Goal: Task Accomplishment & Management: Manage account settings

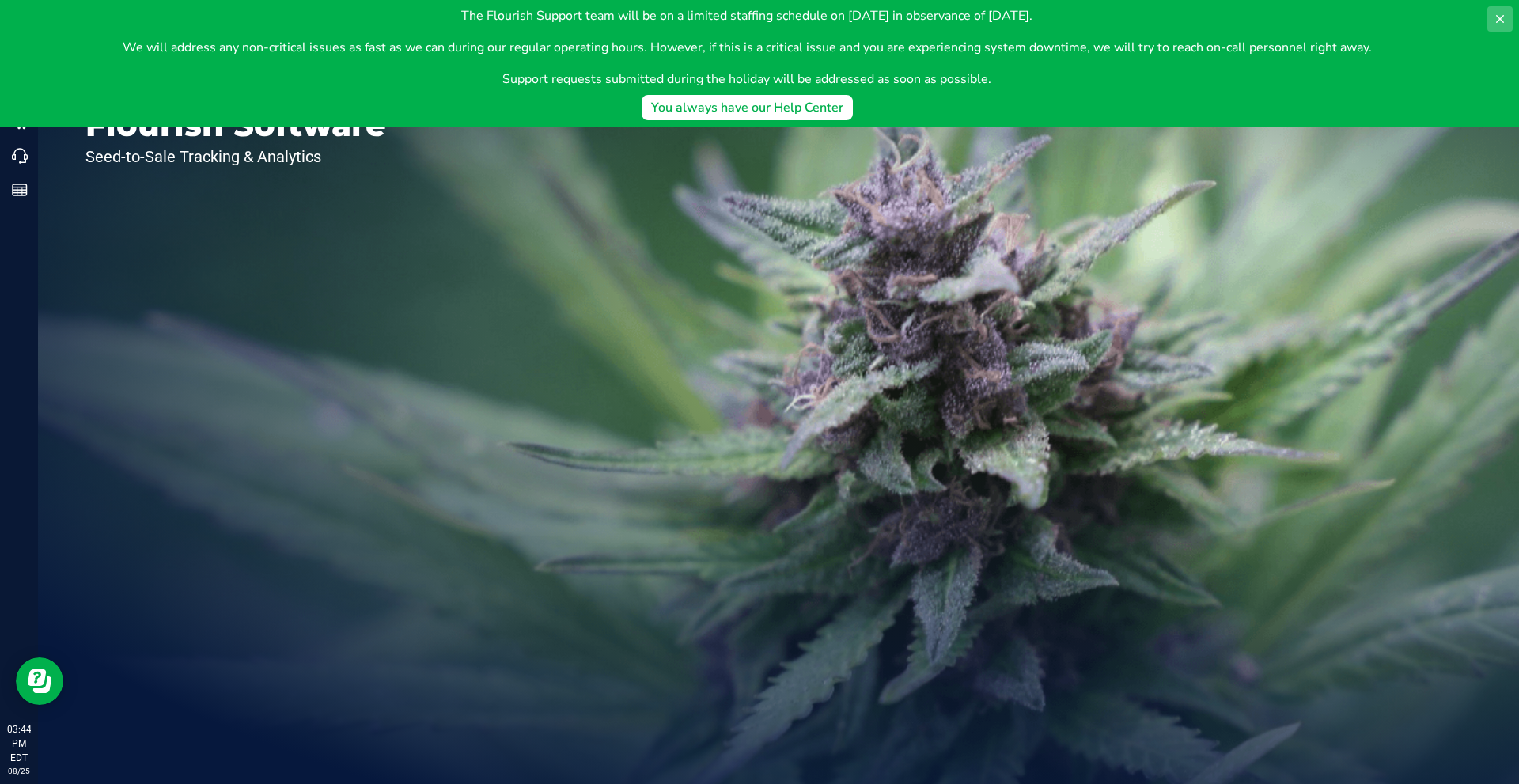
click at [1495, 12] on button at bounding box center [1500, 19] width 25 height 25
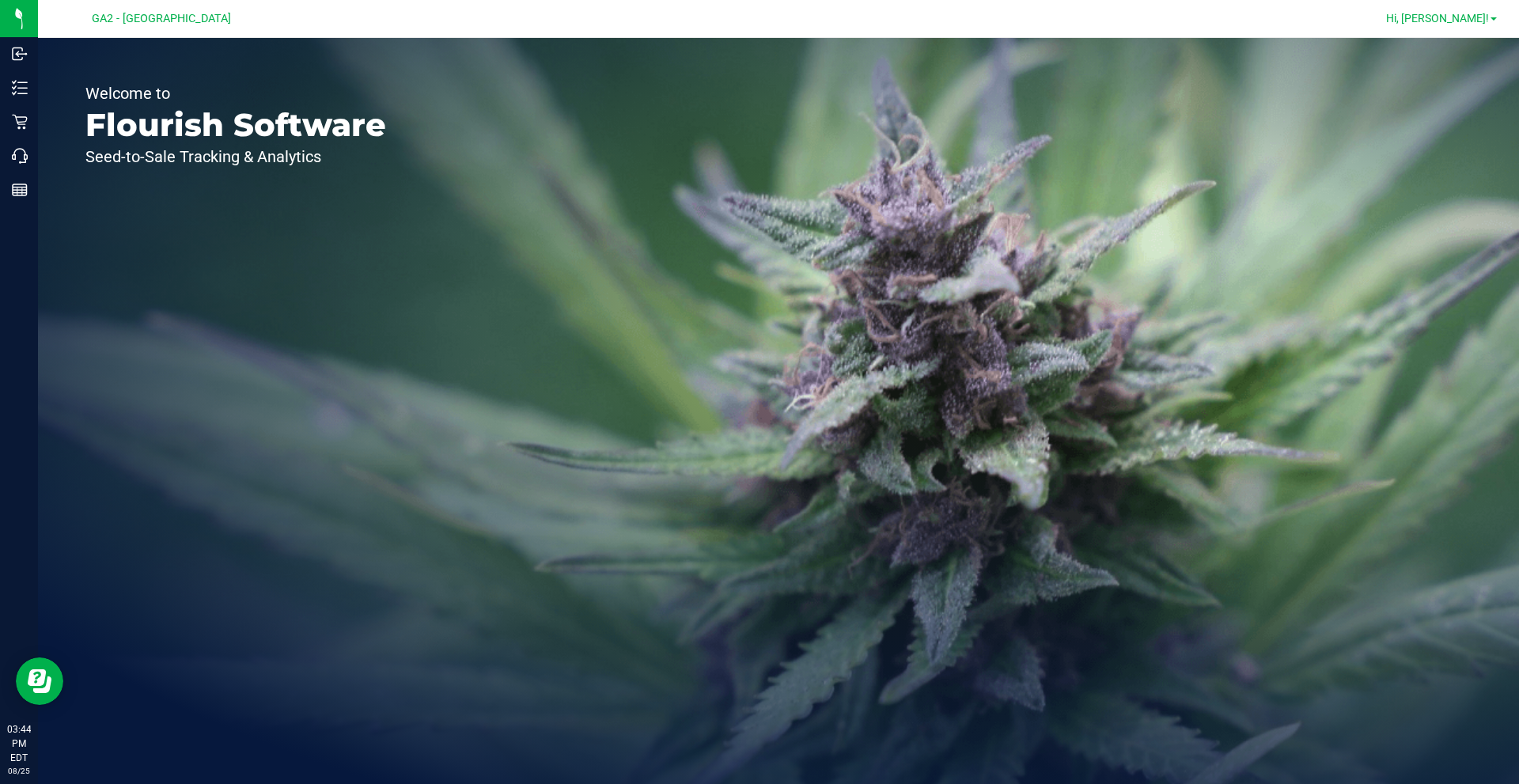
click at [1464, 15] on span "Hi, [PERSON_NAME]!" at bounding box center [1437, 18] width 103 height 13
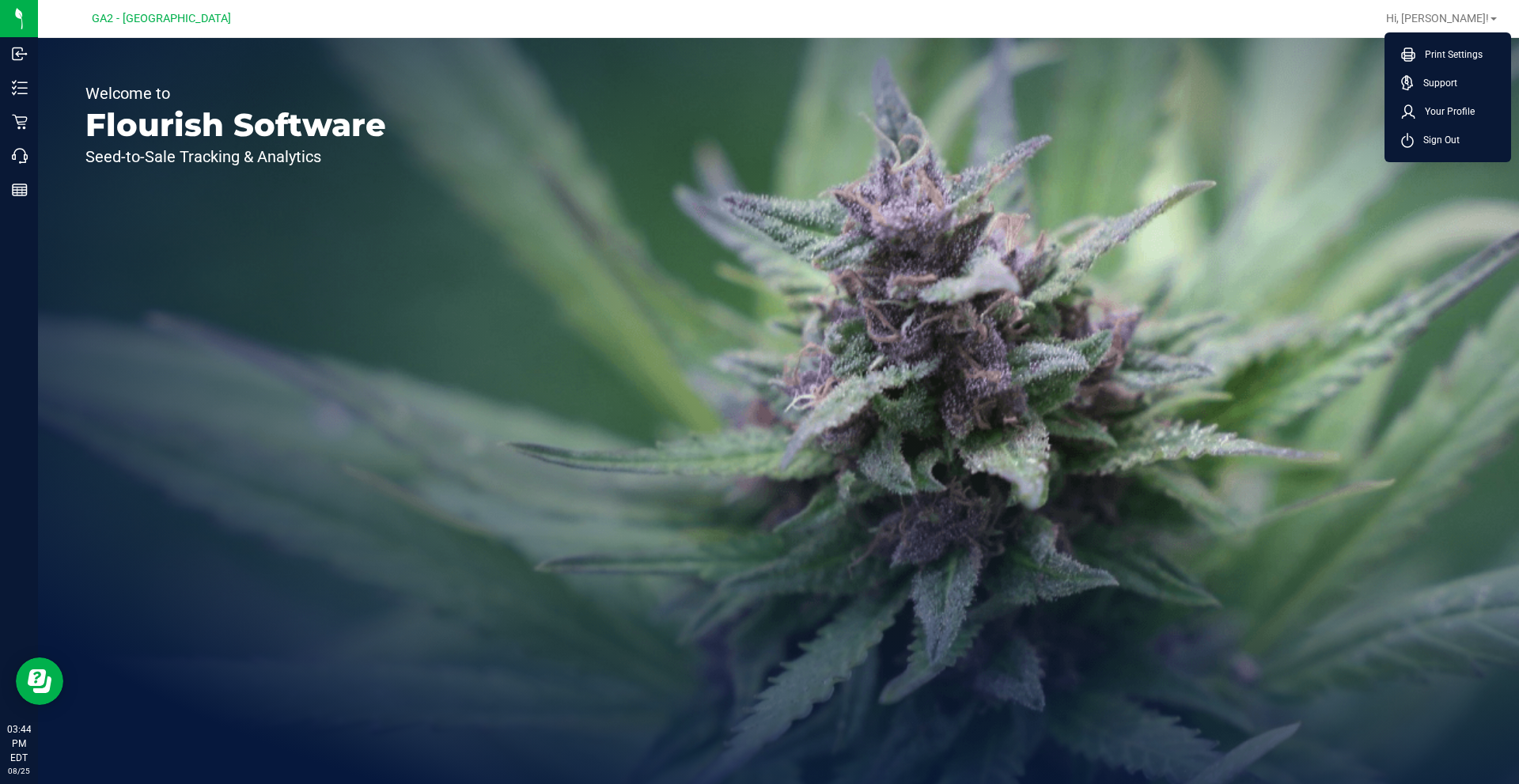
drag, startPoint x: 992, startPoint y: 230, endPoint x: 897, endPoint y: 248, distance: 96.7
click at [987, 234] on div "Welcome to Flourish Software Seed-to-Sale Tracking & Analytics" at bounding box center [778, 410] width 1481 height 746
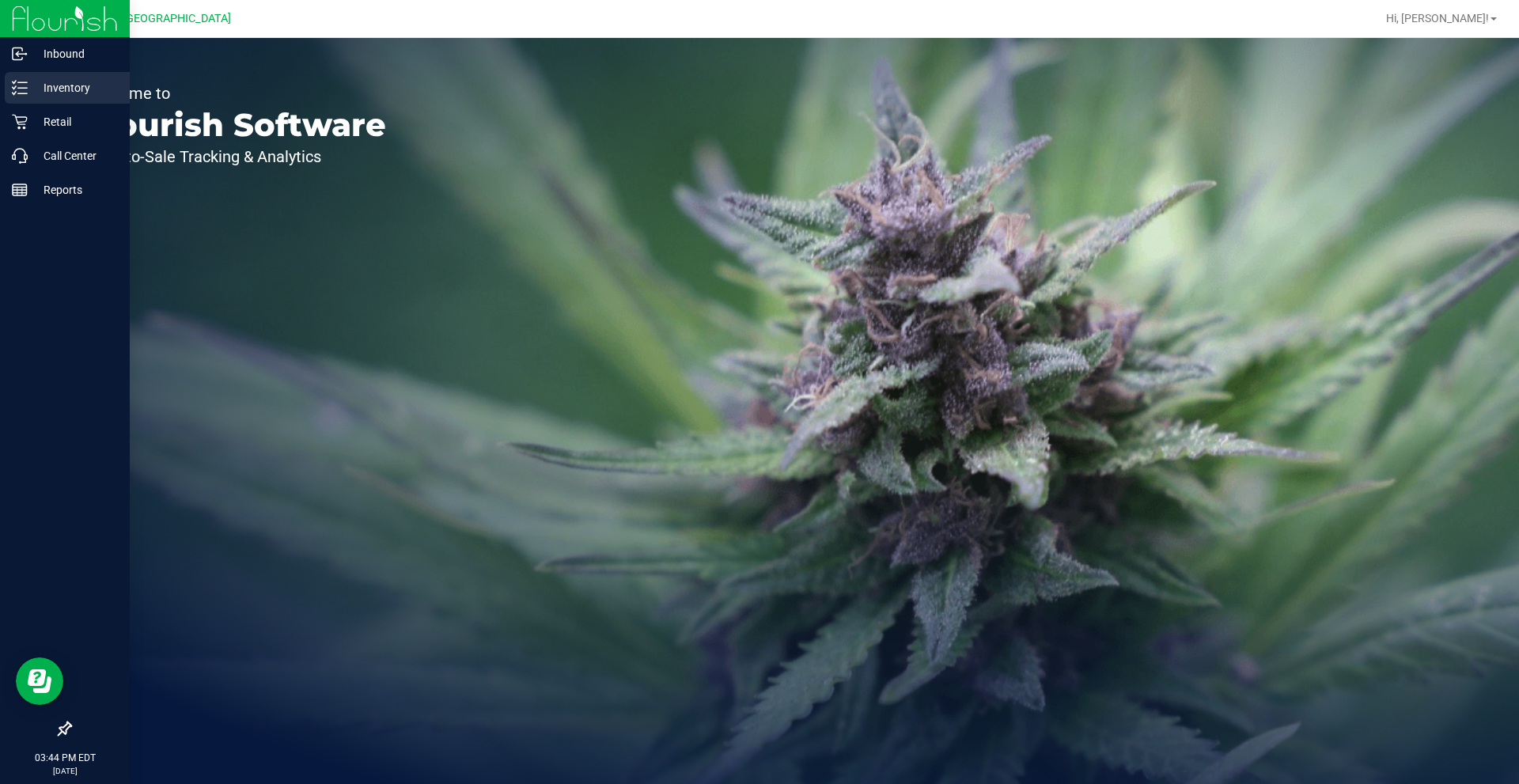
click at [60, 88] on p "Inventory" at bounding box center [75, 87] width 95 height 19
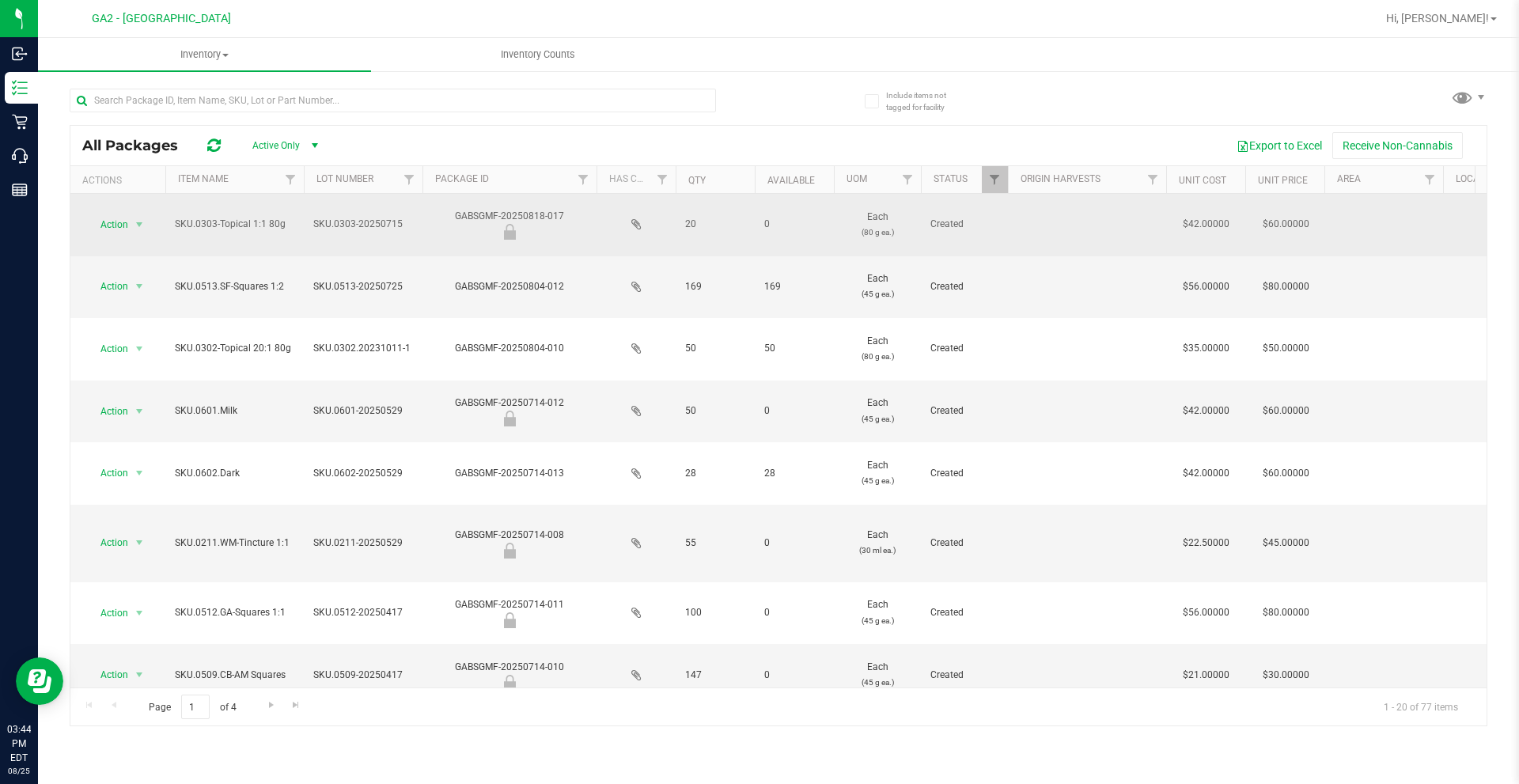
click at [115, 231] on span "Action" at bounding box center [107, 224] width 42 height 23
click at [118, 225] on span "Action" at bounding box center [107, 224] width 42 height 23
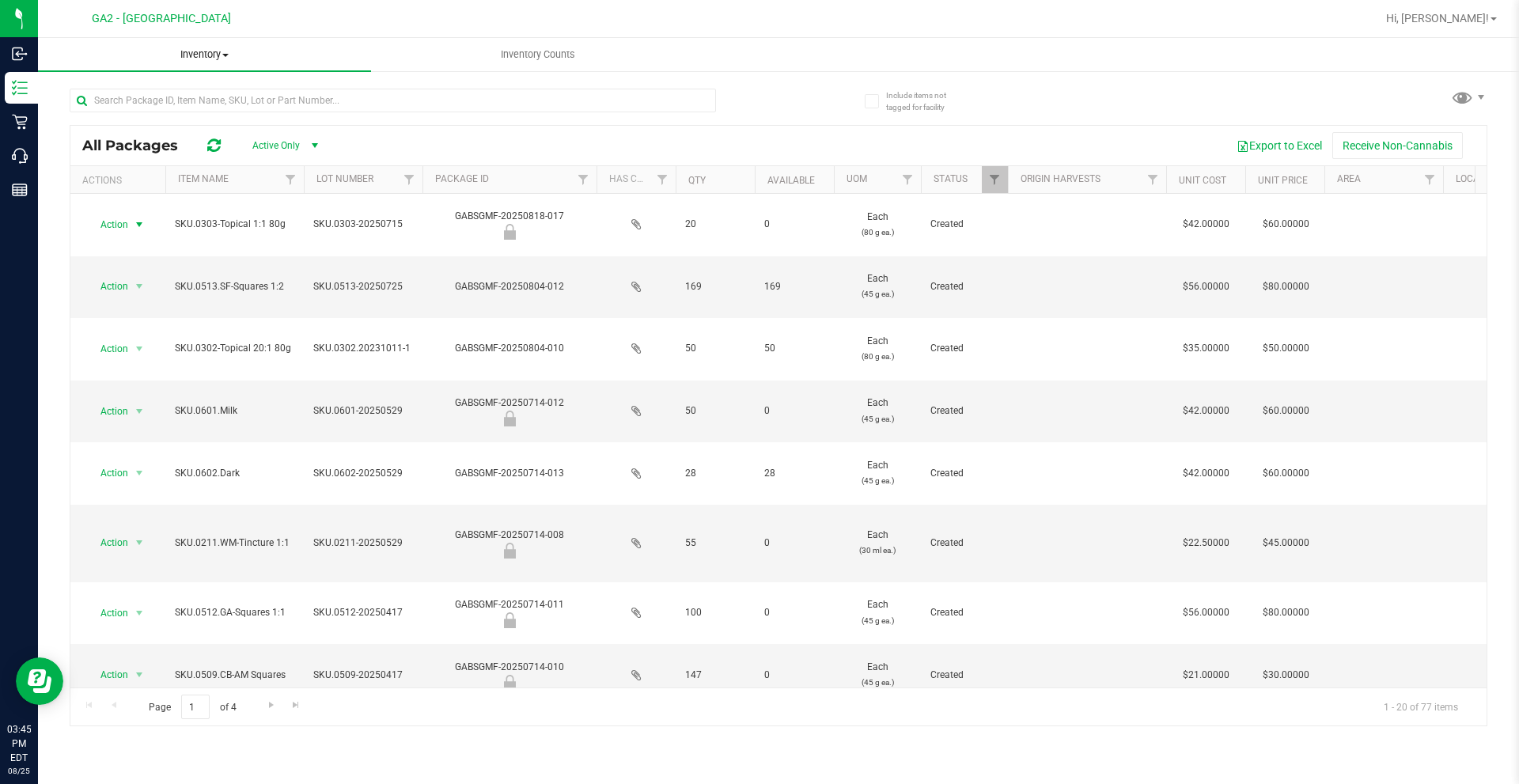
click at [196, 59] on span "Inventory" at bounding box center [204, 55] width 333 height 14
click at [147, 111] on li "All inventory" at bounding box center [204, 114] width 333 height 19
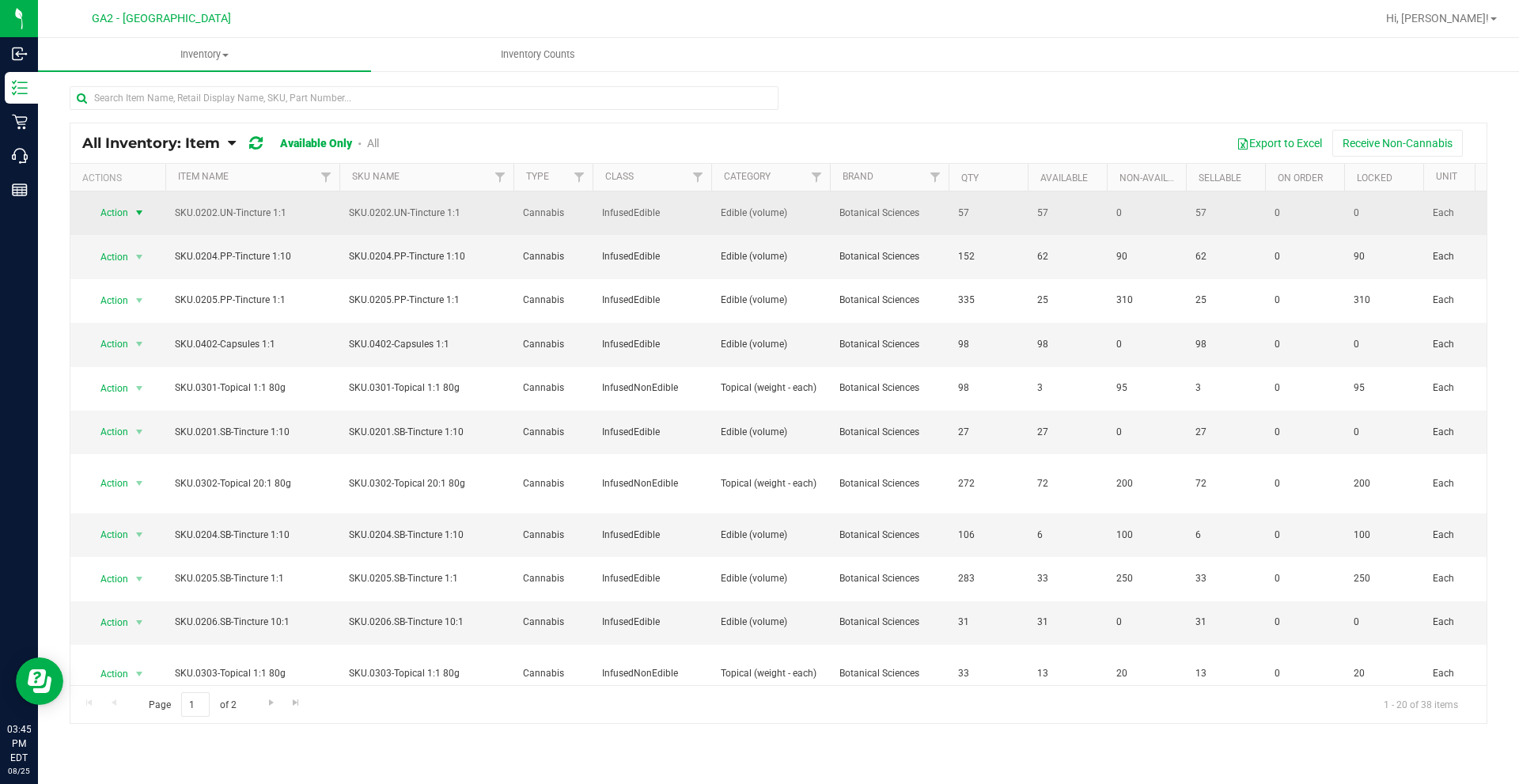
click at [140, 205] on span "select" at bounding box center [140, 212] width 20 height 23
click at [133, 210] on span "select" at bounding box center [140, 213] width 13 height 13
click at [133, 210] on span "select" at bounding box center [140, 212] width 13 height 13
click at [133, 210] on span "select" at bounding box center [140, 213] width 13 height 13
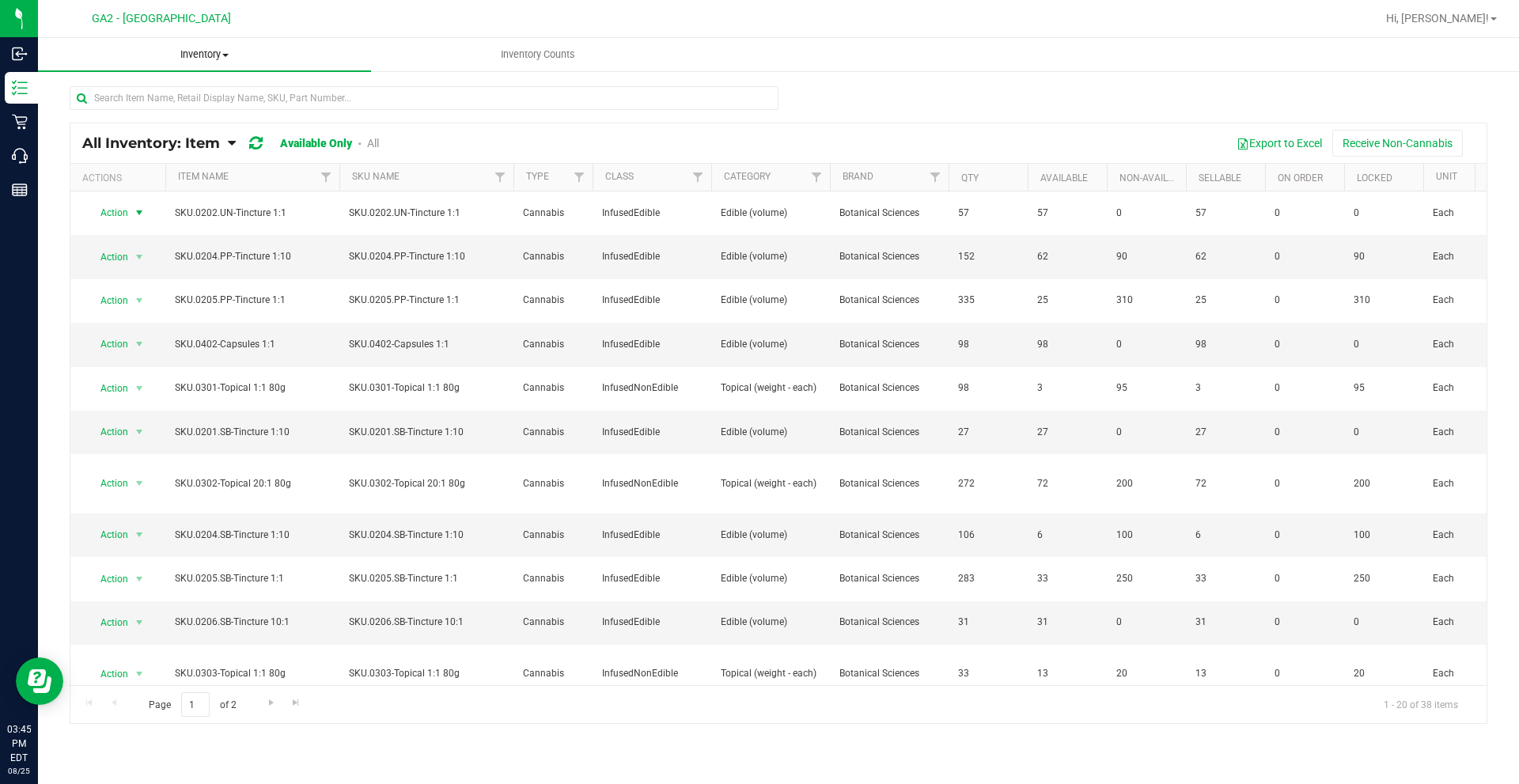
click at [220, 57] on span "Inventory" at bounding box center [204, 55] width 333 height 14
click at [365, 36] on nav "GA2 - Stockbridge Hi, [PERSON_NAME]! Print Settings Support Your Profile Sign O…" at bounding box center [778, 19] width 1481 height 38
click at [1464, 22] on span "Hi, [PERSON_NAME]!" at bounding box center [1437, 18] width 103 height 13
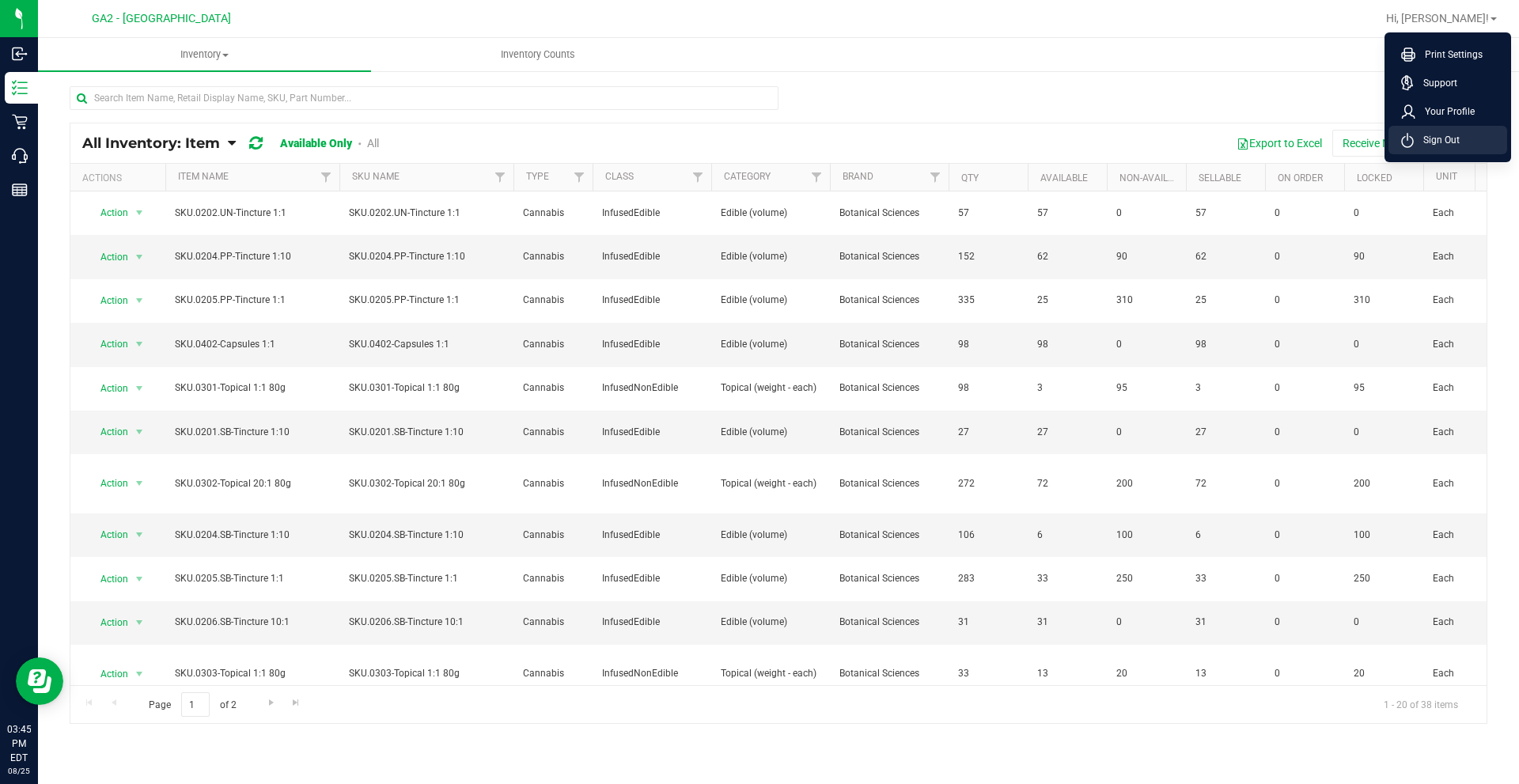
click at [1423, 137] on span "Sign Out" at bounding box center [1436, 140] width 46 height 16
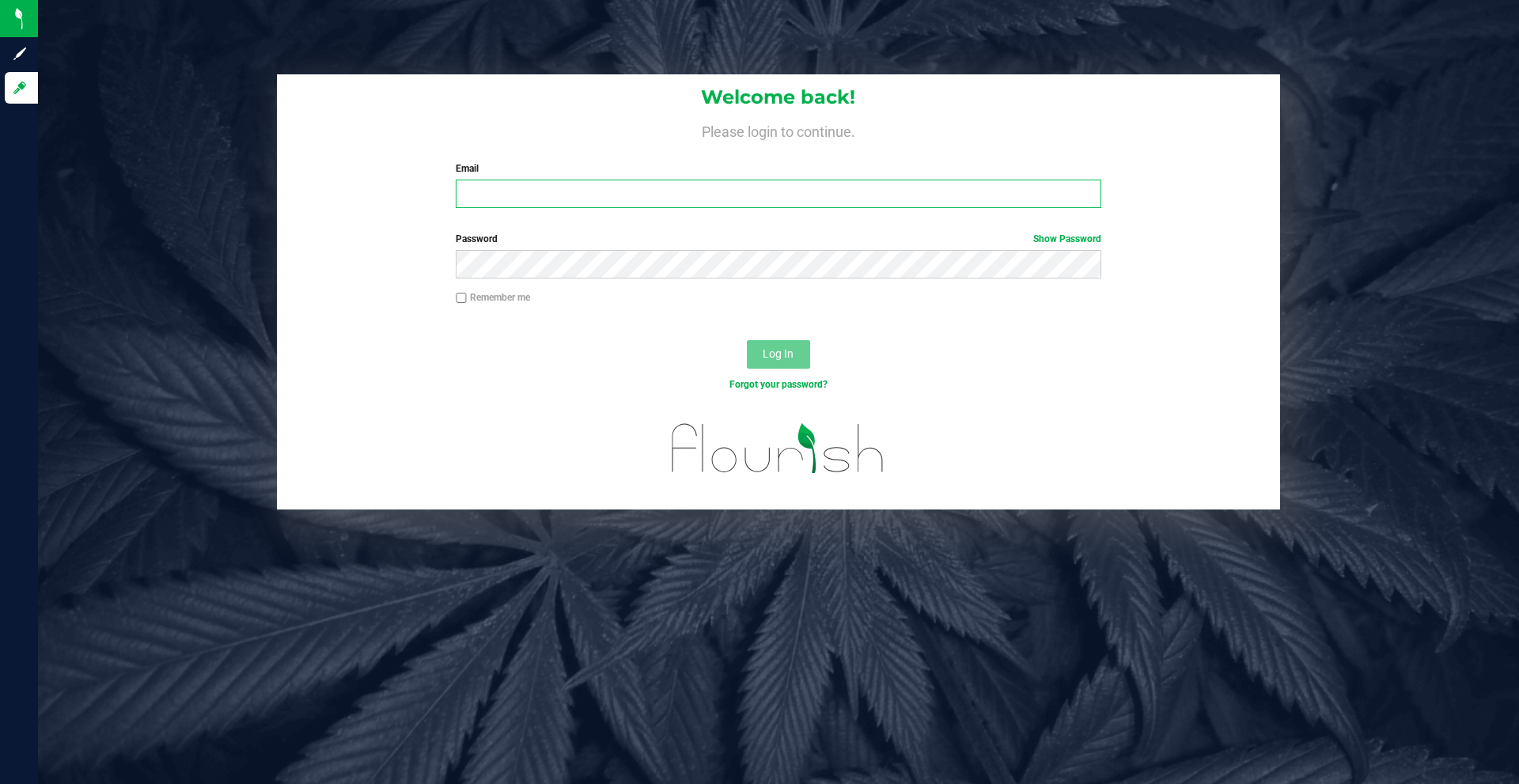
click at [675, 191] on input "Email" at bounding box center [778, 194] width 645 height 29
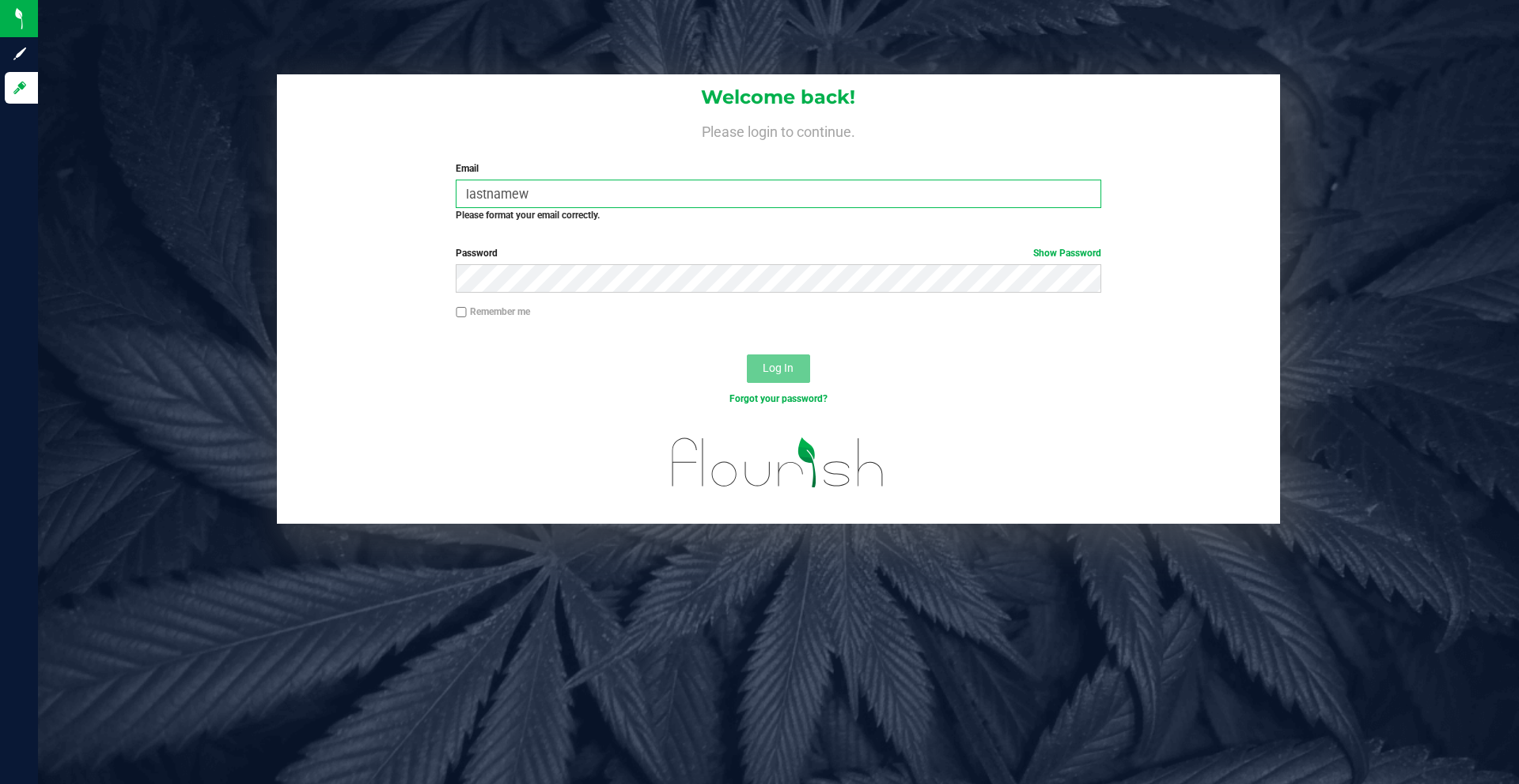
type input "[EMAIL_ADDRESS][DOMAIN_NAME]"
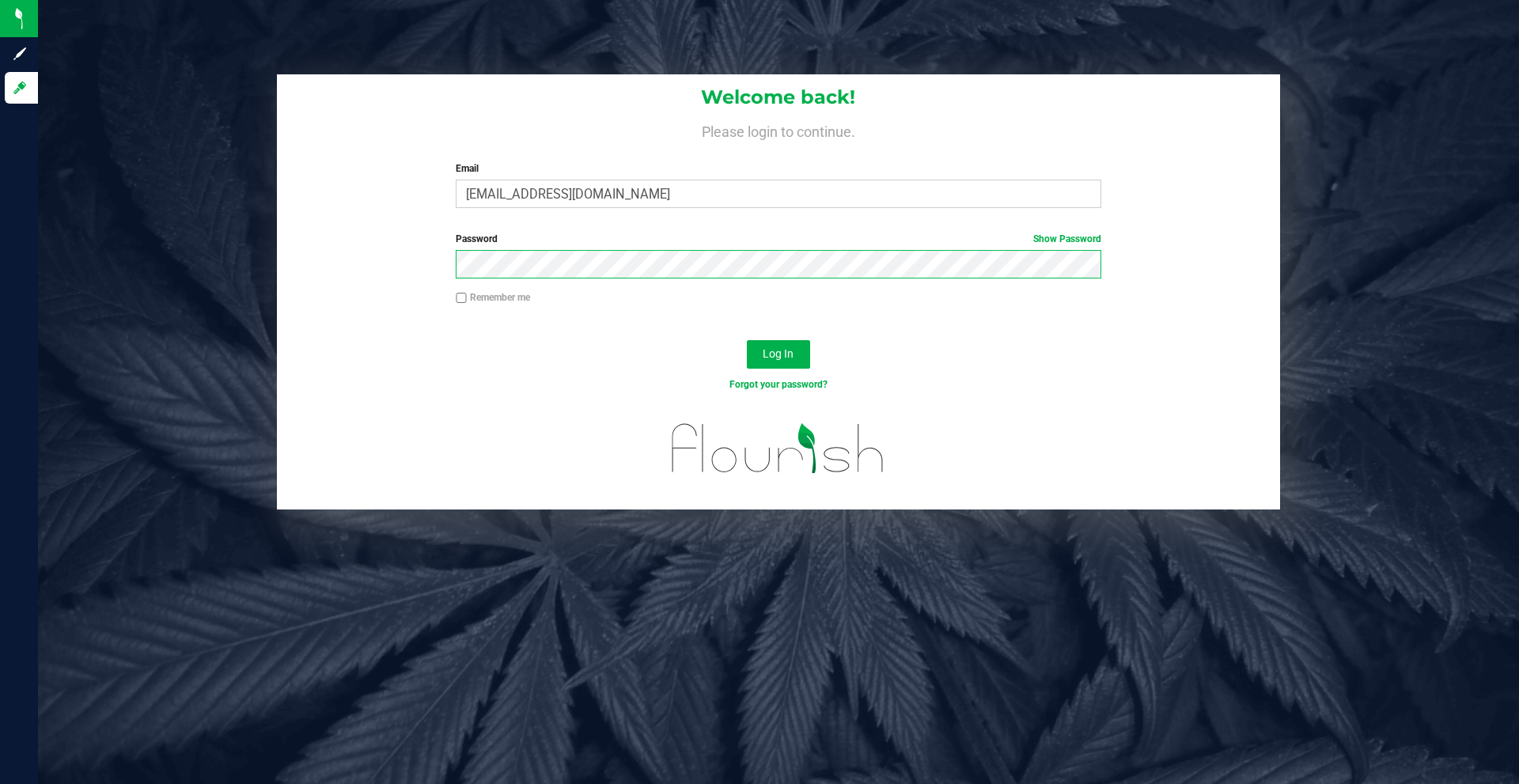
click at [746, 340] on button "Log In" at bounding box center [778, 355] width 63 height 29
